Goal: Information Seeking & Learning: Learn about a topic

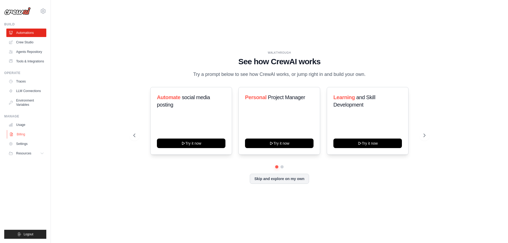
click at [30, 139] on link "Billing" at bounding box center [27, 134] width 40 height 8
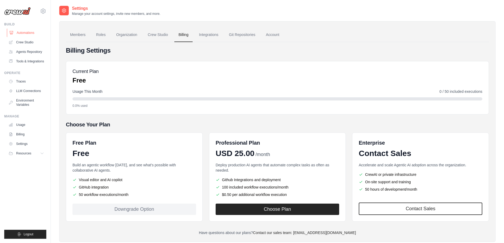
click at [34, 34] on link "Automations" at bounding box center [27, 33] width 40 height 8
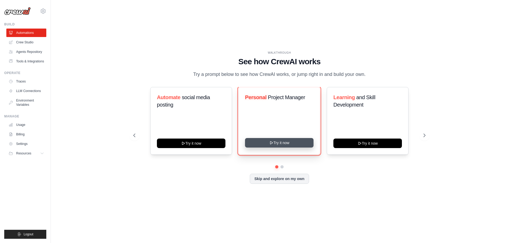
click at [276, 147] on button "Try it now" at bounding box center [279, 143] width 68 height 10
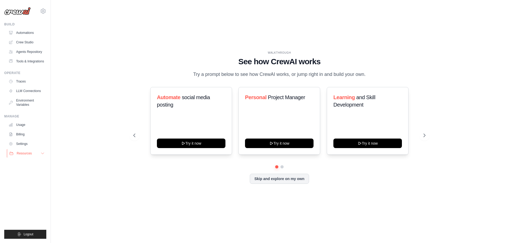
click at [33, 158] on button "Resources" at bounding box center [27, 153] width 40 height 8
click at [26, 190] on span "Video Tutorials" at bounding box center [29, 188] width 21 height 4
